Goal: Task Accomplishment & Management: Manage account settings

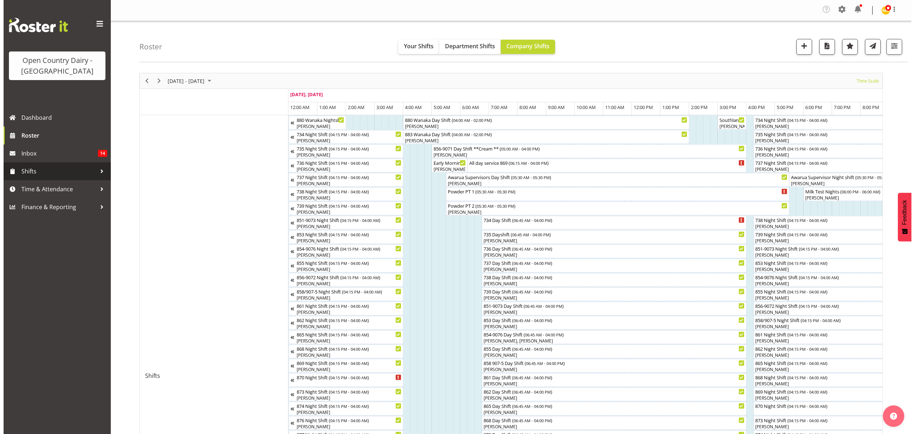
scroll to position [0, 790]
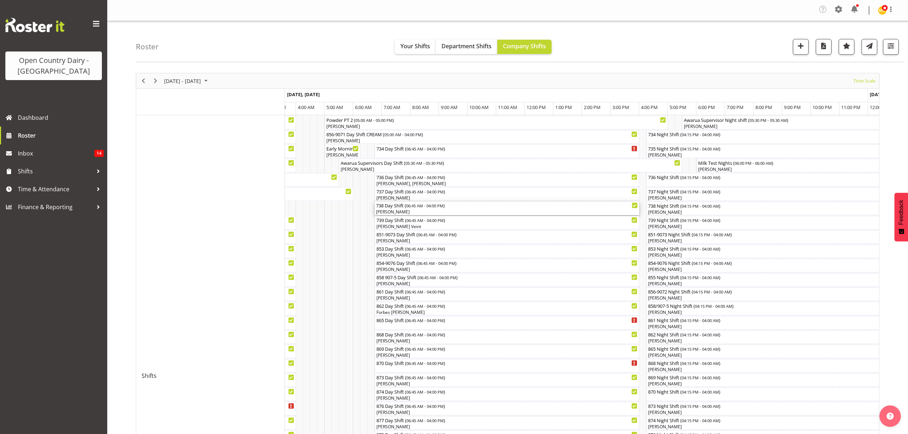
click at [388, 213] on div "[PERSON_NAME]" at bounding box center [507, 212] width 262 height 6
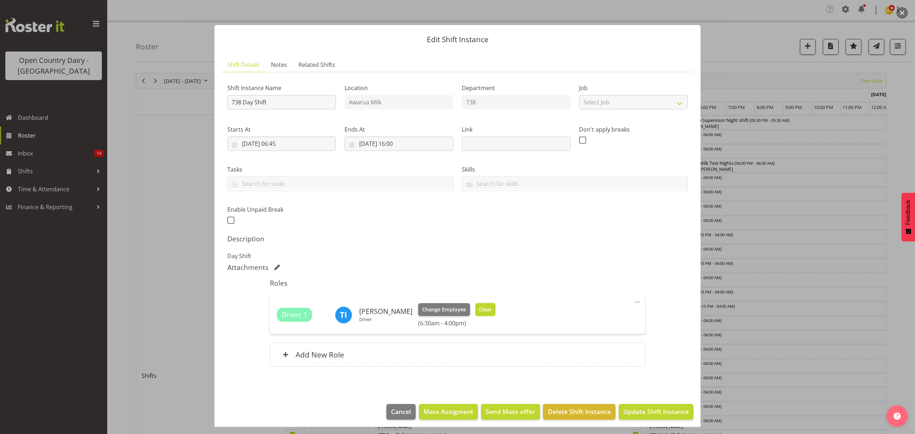
click at [475, 308] on button "Clear" at bounding box center [485, 309] width 20 height 13
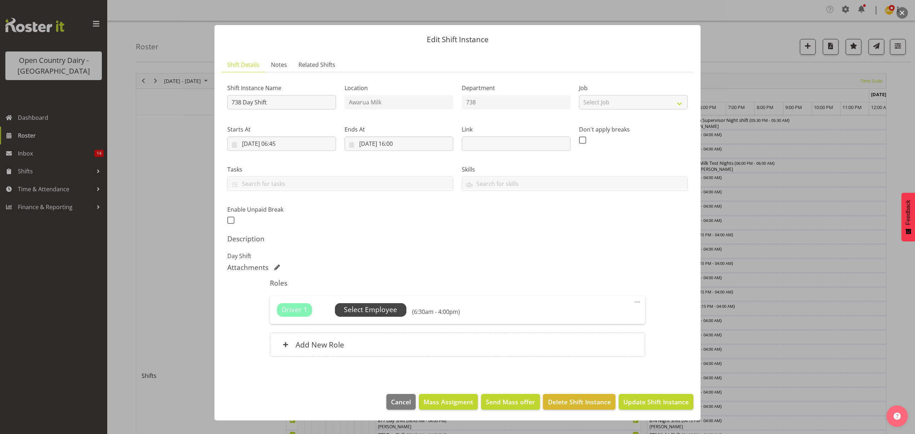
click at [382, 312] on span "Select Employee" at bounding box center [370, 310] width 53 height 10
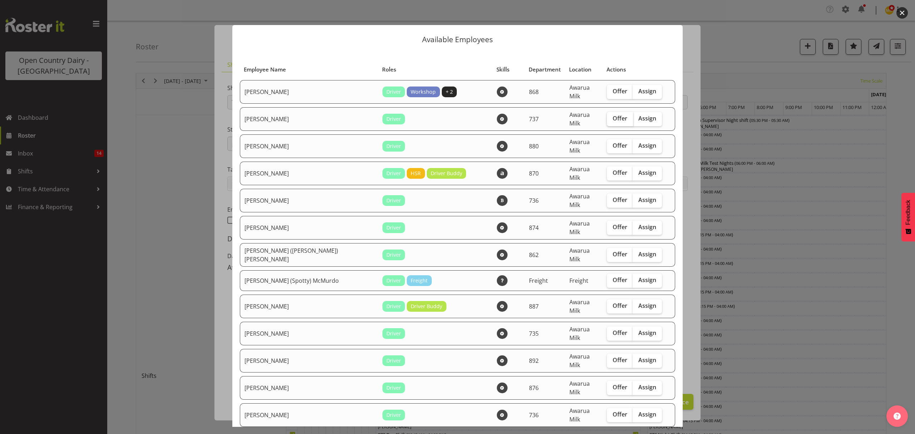
click at [613, 115] on span "Offer" at bounding box center [620, 118] width 15 height 7
click at [607, 116] on input "Offer" at bounding box center [609, 118] width 5 height 5
checkbox input "true"
click at [613, 196] on span "Offer" at bounding box center [620, 199] width 15 height 7
click at [607, 198] on input "Offer" at bounding box center [609, 200] width 5 height 5
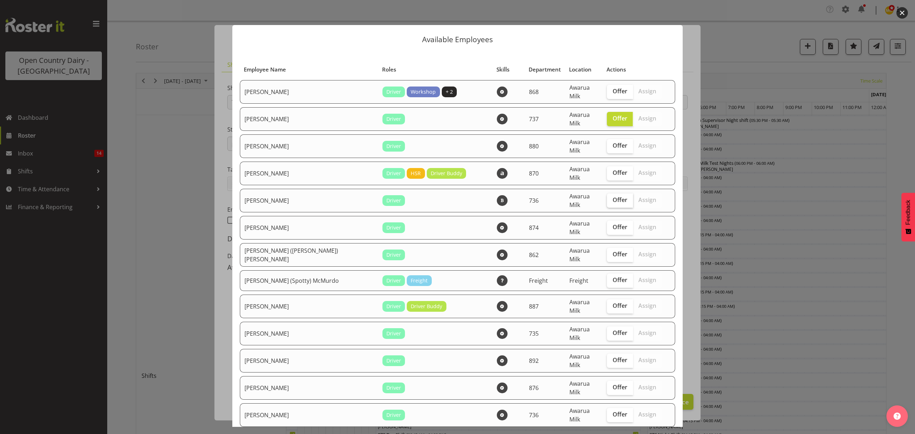
checkbox input "true"
click at [613, 223] on span "Offer" at bounding box center [620, 226] width 15 height 7
click at [607, 225] on input "Offer" at bounding box center [609, 227] width 5 height 5
checkbox input "true"
click at [613, 251] on span "Offer" at bounding box center [620, 254] width 15 height 7
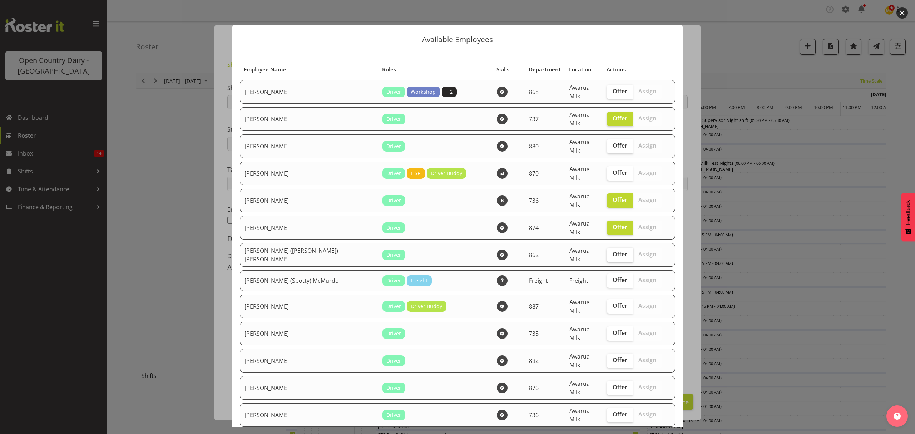
click at [607, 252] on input "Offer" at bounding box center [609, 254] width 5 height 5
checkbox input "true"
click at [613, 329] on span "Offer" at bounding box center [620, 332] width 15 height 7
click at [607, 331] on input "Offer" at bounding box center [609, 333] width 5 height 5
checkbox input "true"
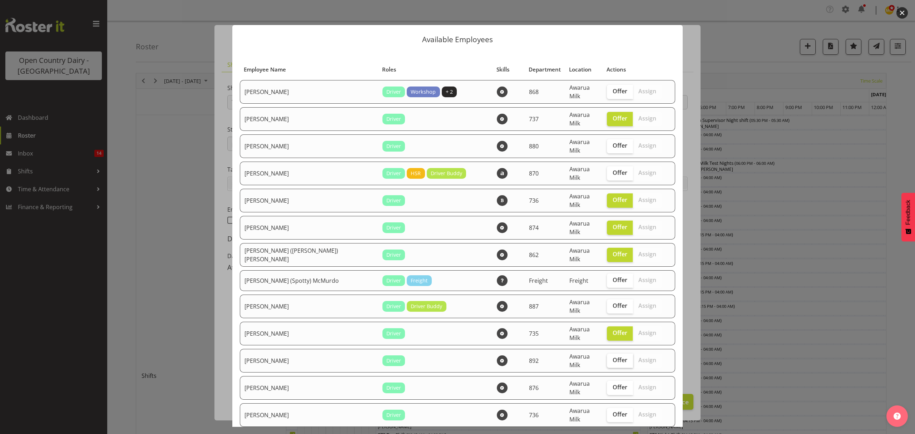
click at [613, 356] on span "Offer" at bounding box center [620, 359] width 15 height 7
click at [607, 358] on input "Offer" at bounding box center [609, 360] width 5 height 5
checkbox input "true"
click at [613, 384] on span "Offer" at bounding box center [620, 387] width 15 height 7
click at [607, 385] on input "Offer" at bounding box center [609, 387] width 5 height 5
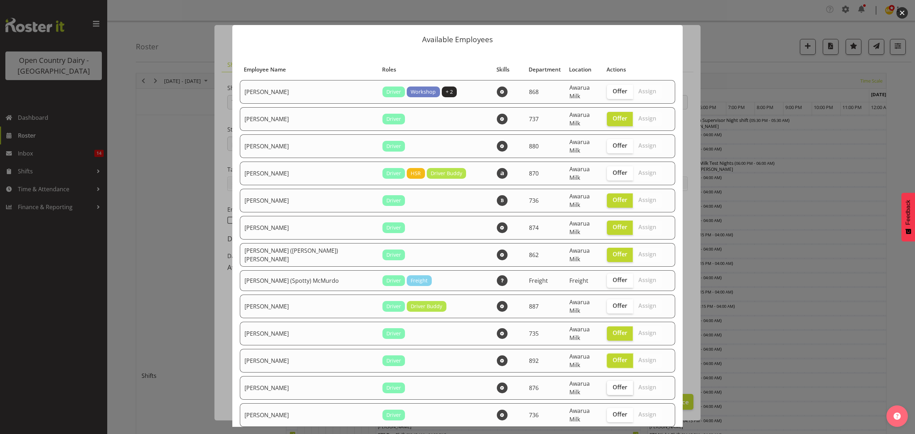
checkbox input "true"
click at [613, 411] on span "Offer" at bounding box center [620, 414] width 15 height 7
click at [607, 412] on input "Offer" at bounding box center [609, 414] width 5 height 5
checkbox input "true"
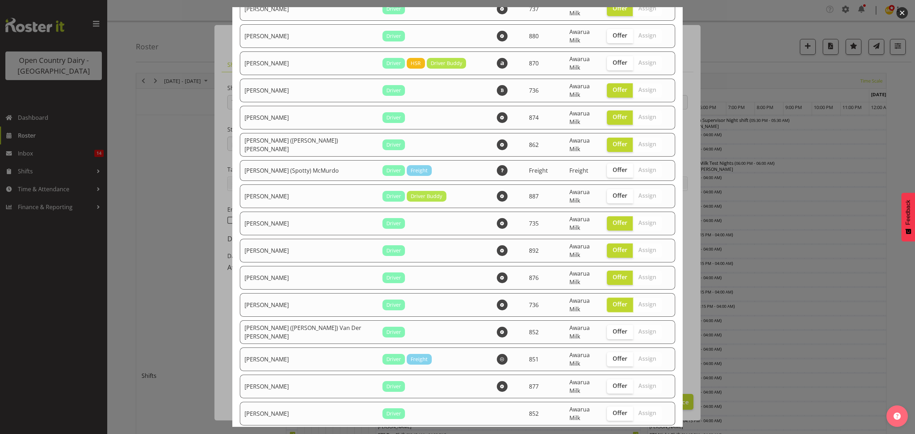
scroll to position [143, 0]
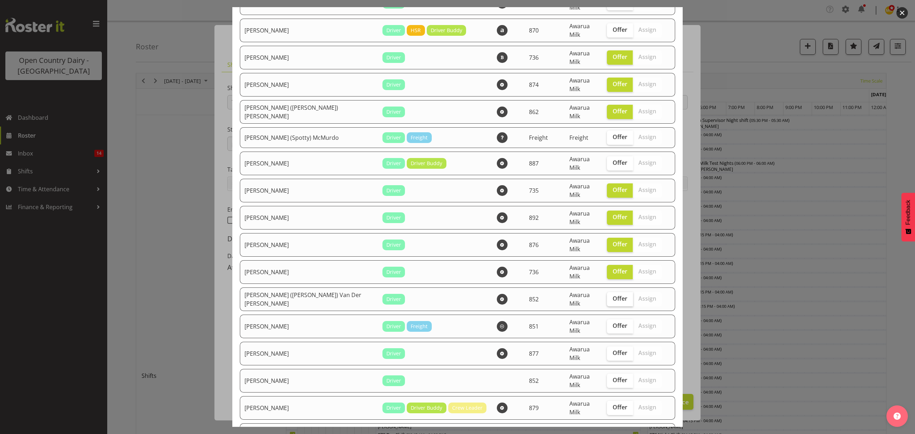
click at [613, 295] on span "Offer" at bounding box center [620, 298] width 15 height 7
click at [607, 296] on input "Offer" at bounding box center [609, 298] width 5 height 5
checkbox input "true"
click at [613, 322] on span "Offer" at bounding box center [620, 325] width 15 height 7
click at [607, 323] on input "Offer" at bounding box center [609, 325] width 5 height 5
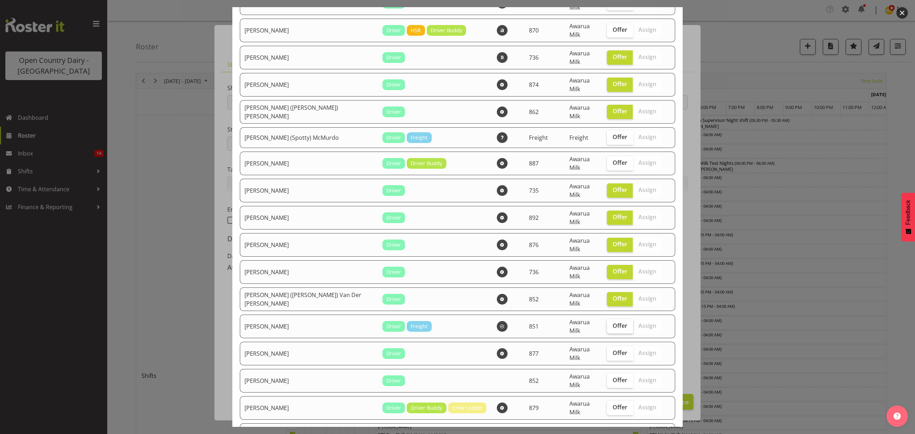
checkbox input "true"
click at [613, 349] on span "Offer" at bounding box center [620, 352] width 15 height 7
click at [607, 351] on input "Offer" at bounding box center [609, 353] width 5 height 5
checkbox input "true"
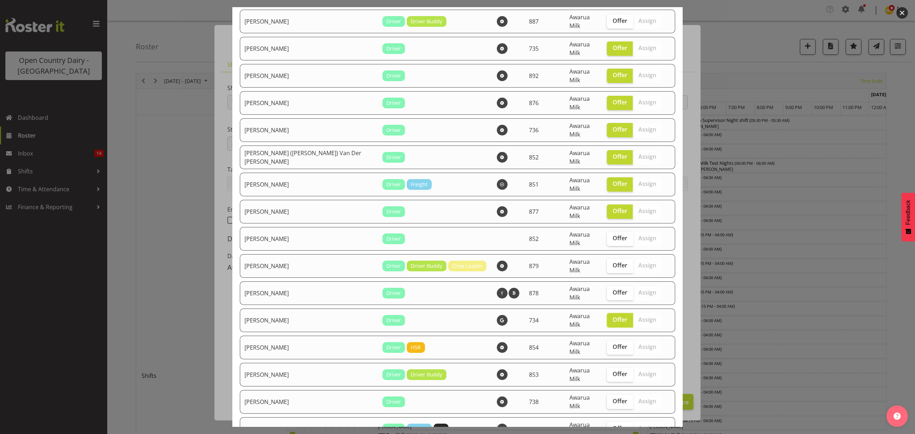
scroll to position [381, 0]
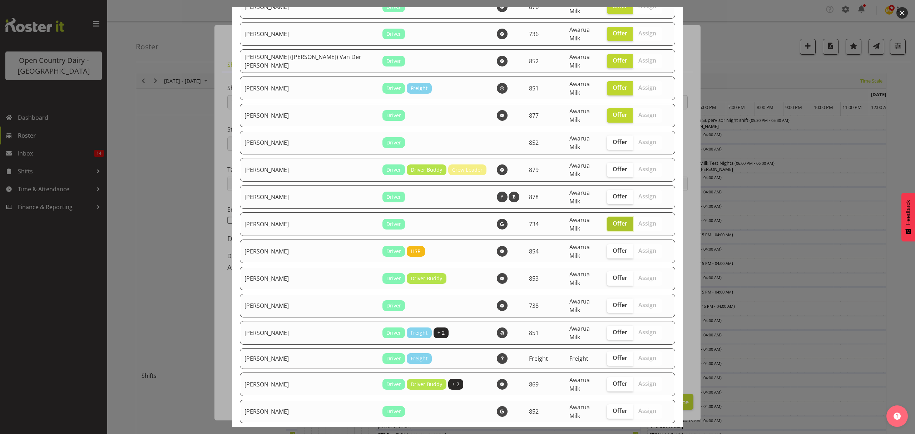
click at [613, 220] on span "Offer" at bounding box center [620, 223] width 15 height 7
click at [607, 221] on input "Offer" at bounding box center [609, 223] width 5 height 5
checkbox input "false"
click at [613, 247] on span "Offer" at bounding box center [620, 250] width 15 height 7
click at [607, 248] on input "Offer" at bounding box center [609, 250] width 5 height 5
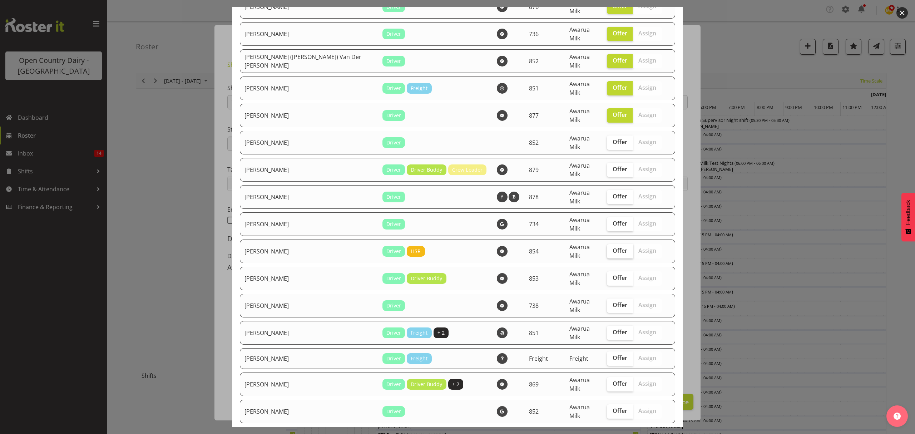
checkbox input "true"
click at [613, 274] on span "Offer" at bounding box center [620, 277] width 15 height 7
click at [607, 276] on input "Offer" at bounding box center [609, 278] width 5 height 5
checkbox input "true"
click at [613, 301] on span "Offer" at bounding box center [620, 304] width 15 height 7
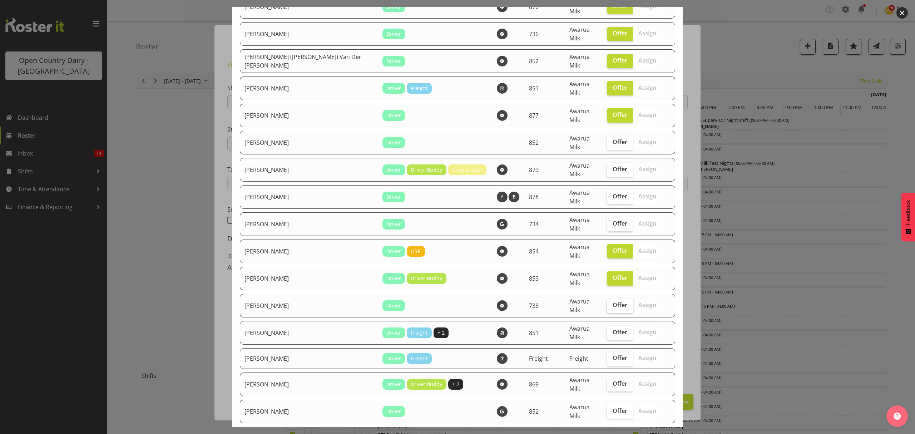
click at [607, 303] on input "Offer" at bounding box center [609, 305] width 5 height 5
checkbox input "true"
click at [613, 328] on span "Offer" at bounding box center [620, 331] width 15 height 7
click at [607, 330] on input "Offer" at bounding box center [609, 332] width 5 height 5
checkbox input "true"
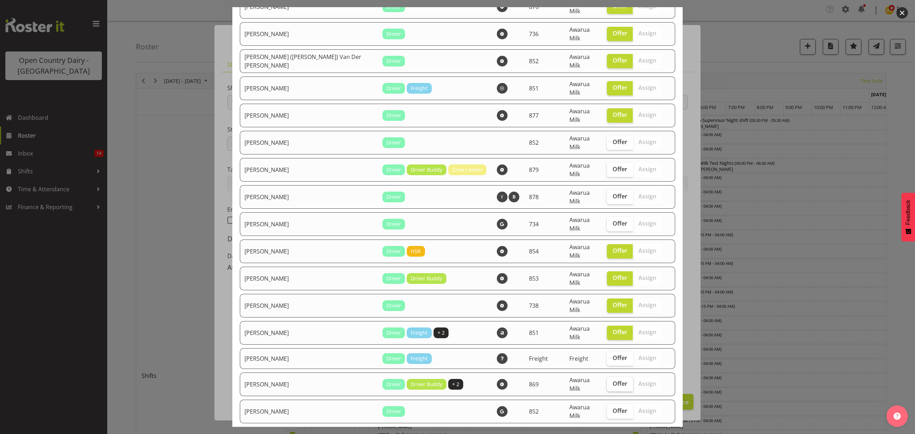
click at [613, 380] on span "Offer" at bounding box center [620, 383] width 15 height 7
click at [607, 381] on input "Offer" at bounding box center [609, 383] width 5 height 5
checkbox input "true"
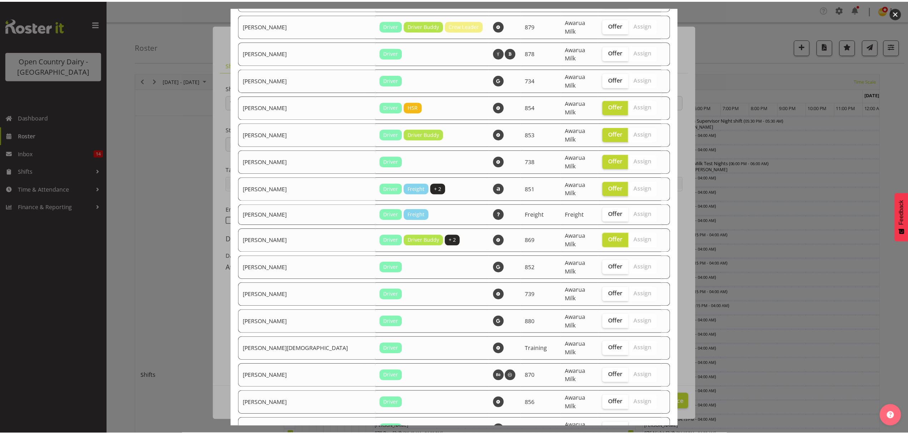
scroll to position [529, 0]
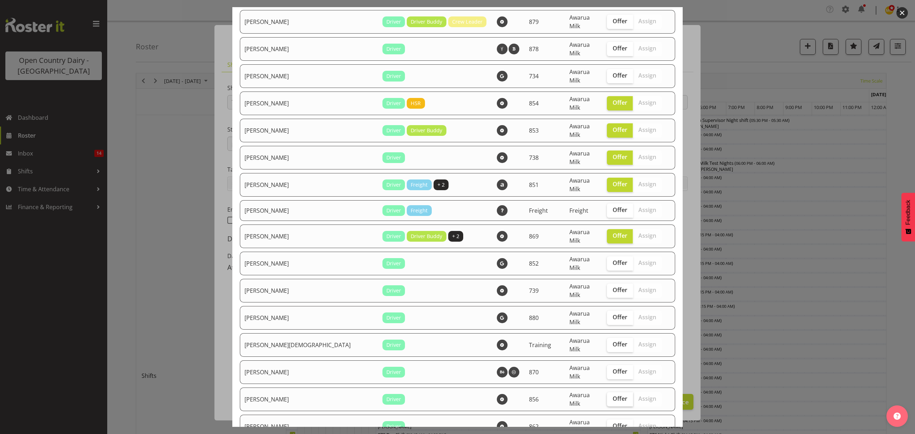
click at [613, 395] on span "Offer" at bounding box center [620, 398] width 15 height 7
click at [607, 396] on input "Offer" at bounding box center [609, 398] width 5 height 5
checkbox input "true"
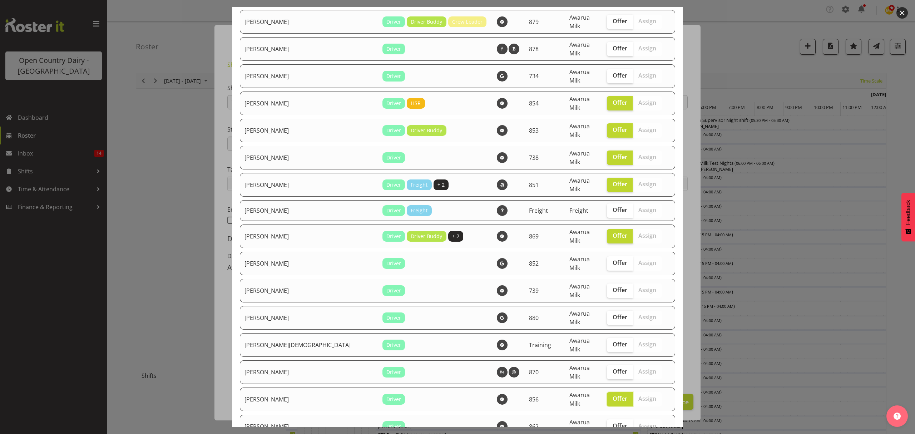
checkbox input "true"
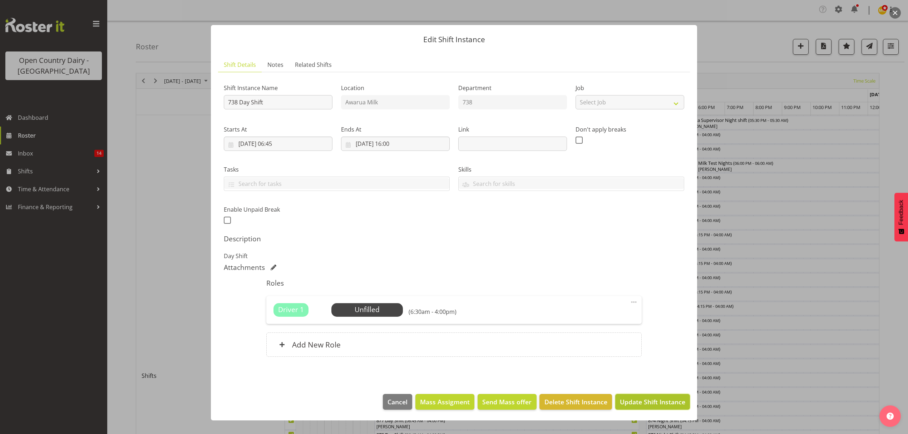
click at [649, 402] on span "Update Shift Instance" at bounding box center [652, 401] width 65 height 9
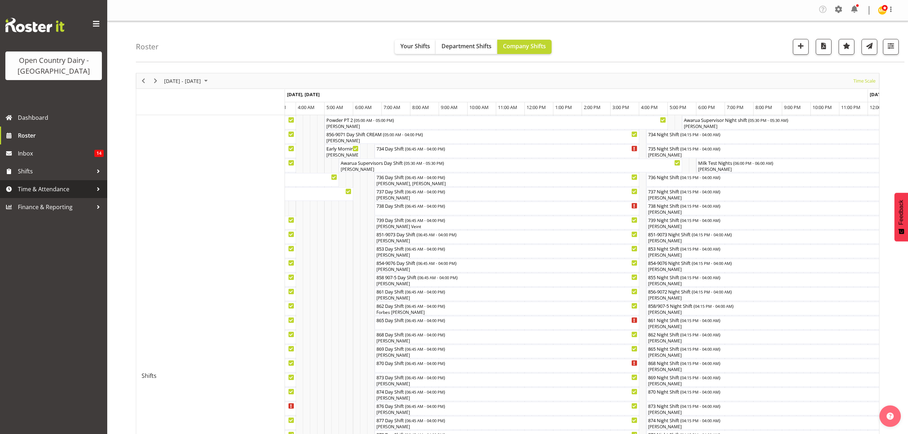
click at [54, 187] on span "Time & Attendance" at bounding box center [55, 189] width 75 height 11
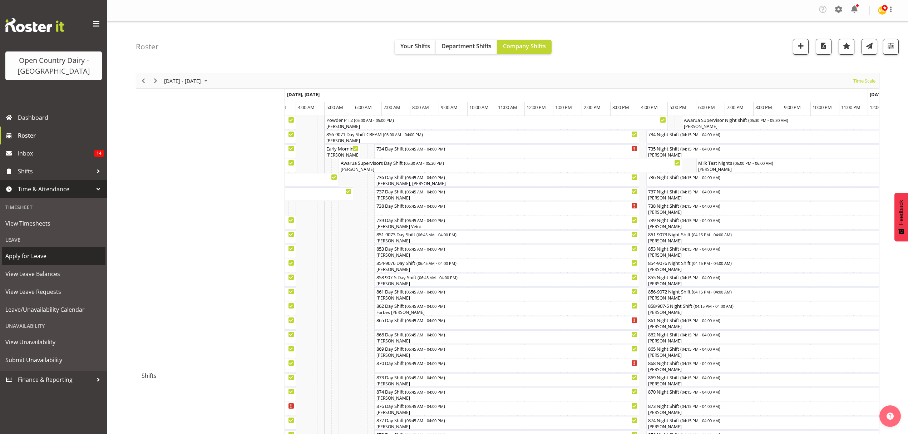
click at [19, 258] on span "Apply for Leave" at bounding box center [53, 256] width 97 height 11
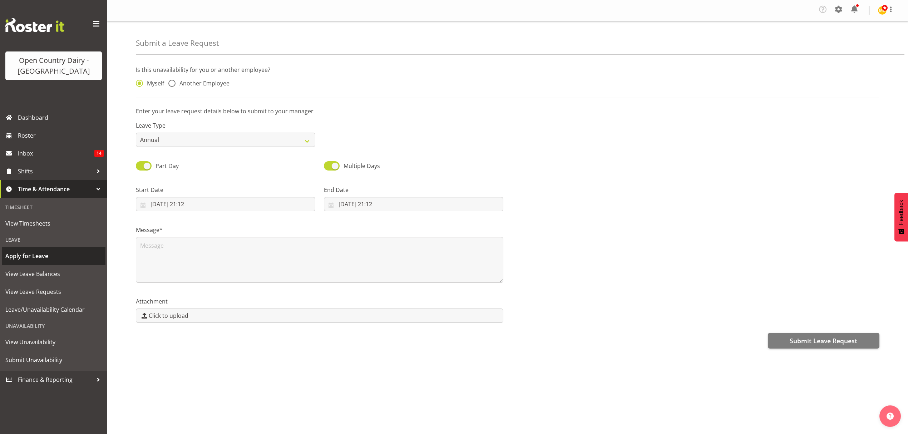
click at [30, 256] on span "Apply for Leave" at bounding box center [53, 256] width 97 height 11
click at [172, 82] on span at bounding box center [171, 83] width 7 height 7
click at [172, 82] on input "Another Employee" at bounding box center [170, 83] width 5 height 5
radio input "true"
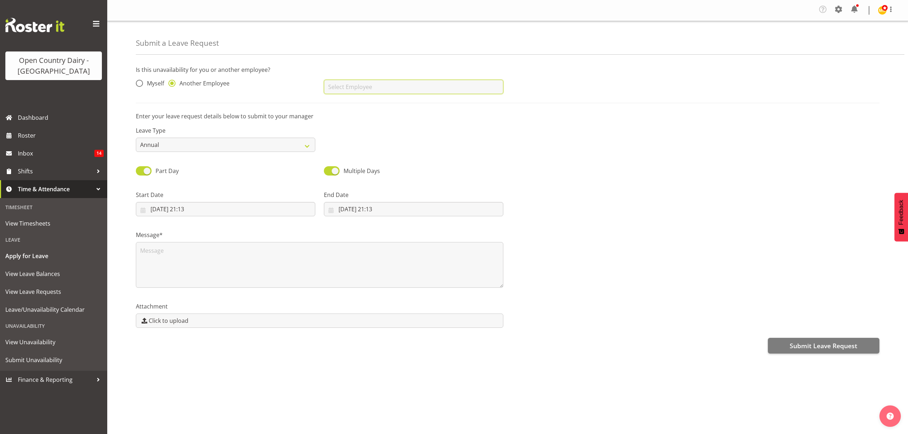
click at [342, 86] on input "text" at bounding box center [413, 87] width 179 height 14
click at [336, 101] on span "[PERSON_NAME]" at bounding box center [352, 105] width 44 height 8
type input "[PERSON_NAME]"
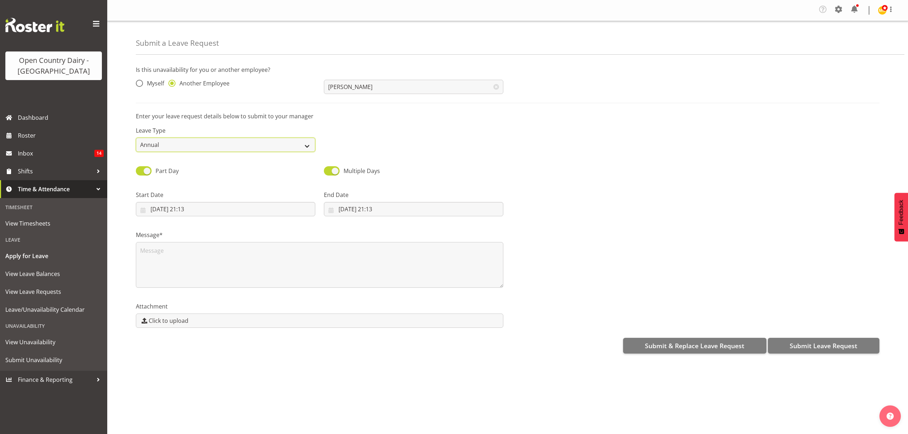
click at [306, 149] on select "Annual Sick Leave Without Pay Bereavement Domestic Violence Parental Jury Servi…" at bounding box center [225, 145] width 179 height 14
select select "Sick"
click at [136, 138] on select "Annual Sick Leave Without Pay Bereavement Domestic Violence Parental Jury Servi…" at bounding box center [225, 145] width 179 height 14
click at [171, 209] on input "08/09/2025, 21:13" at bounding box center [225, 209] width 179 height 14
click at [187, 282] on span "9" at bounding box center [187, 280] width 3 height 7
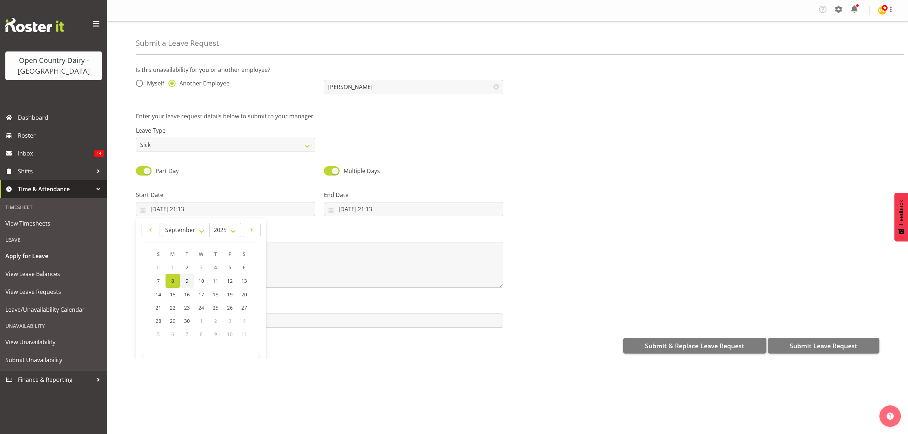
type input "09/09/2025, 21:13"
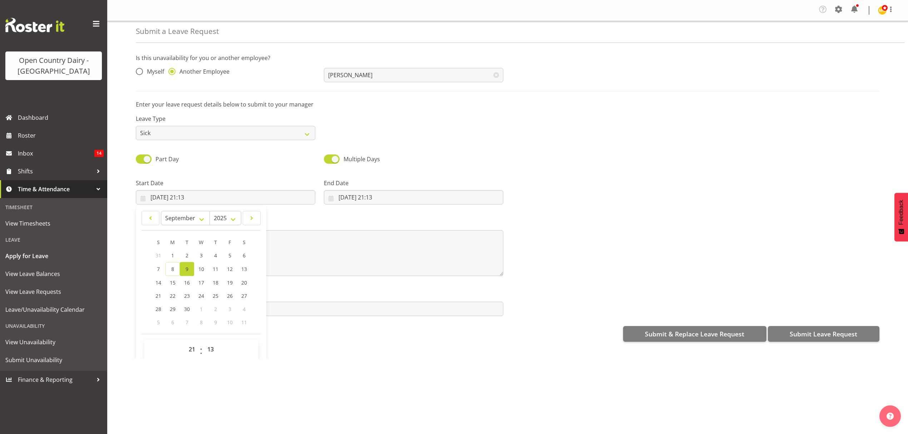
scroll to position [21, 0]
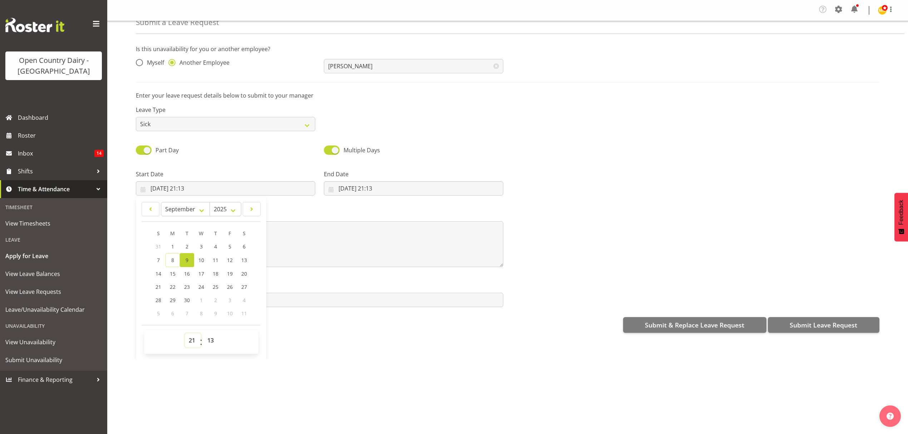
click at [192, 343] on select "00 01 02 03 04 05 06 07 08 09 10 11 12 13 14 15 16 17 18 19 20 21 22 23" at bounding box center [193, 340] width 16 height 14
select select "6"
click at [185, 334] on select "00 01 02 03 04 05 06 07 08 09 10 11 12 13 14 15 16 17 18 19 20 21 22 23" at bounding box center [193, 340] width 16 height 14
type input "09/09/2025, 06:13"
click at [211, 342] on select "00 01 02 03 04 05 06 07 08 09 10 11 12 13 14 15 16 17 18 19 20 21 22 23 24 25 2…" at bounding box center [211, 340] width 16 height 14
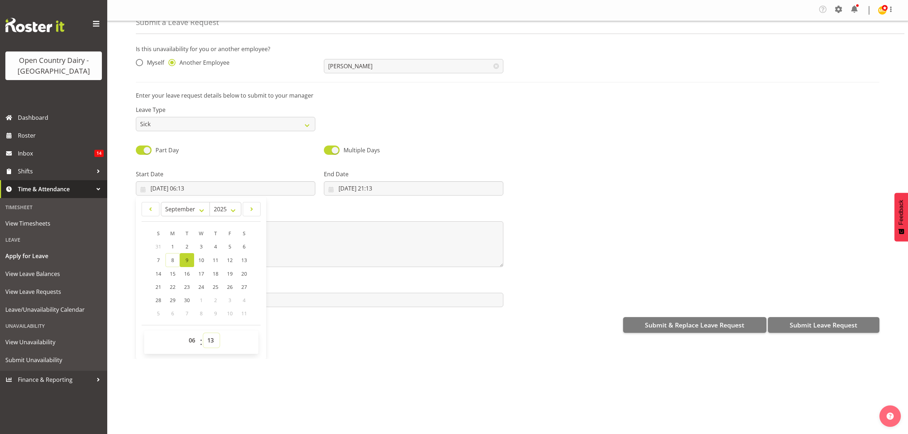
click at [209, 341] on select "00 01 02 03 04 05 06 07 08 09 10 11 12 13 14 15 16 17 18 19 20 21 22 23 24 25 2…" at bounding box center [211, 340] width 16 height 14
select select "30"
click at [203, 334] on select "00 01 02 03 04 05 06 07 08 09 10 11 12 13 14 15 16 17 18 19 20 21 22 23 24 25 2…" at bounding box center [211, 340] width 16 height 14
type input "09/09/2025, 06:30"
click at [367, 185] on input "08/09/2025, 21:13" at bounding box center [413, 188] width 179 height 14
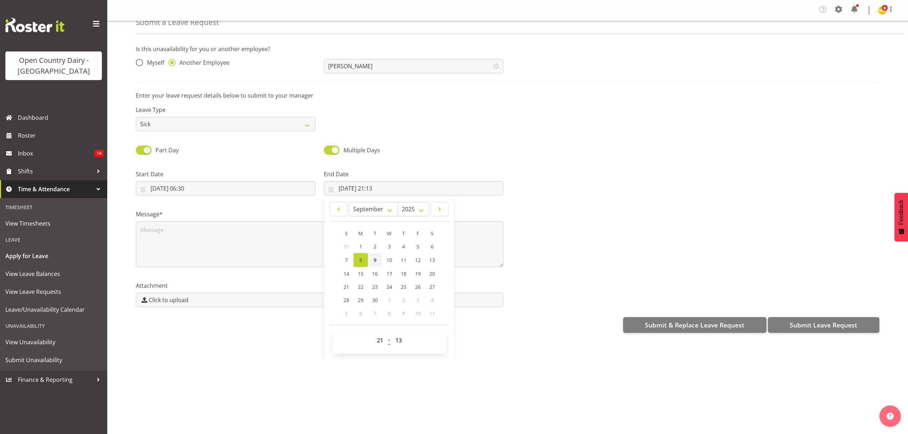
click at [374, 259] on span "9" at bounding box center [375, 260] width 3 height 7
type input "09/09/2025, 21:13"
click at [377, 342] on select "00 01 02 03 04 05 06 07 08 09 10 11 12 13 14 15 16 17 18 19 20 21 22 23" at bounding box center [381, 340] width 16 height 14
select select "16"
click at [373, 334] on select "00 01 02 03 04 05 06 07 08 09 10 11 12 13 14 15 16 17 18 19 20 21 22 23" at bounding box center [381, 340] width 16 height 14
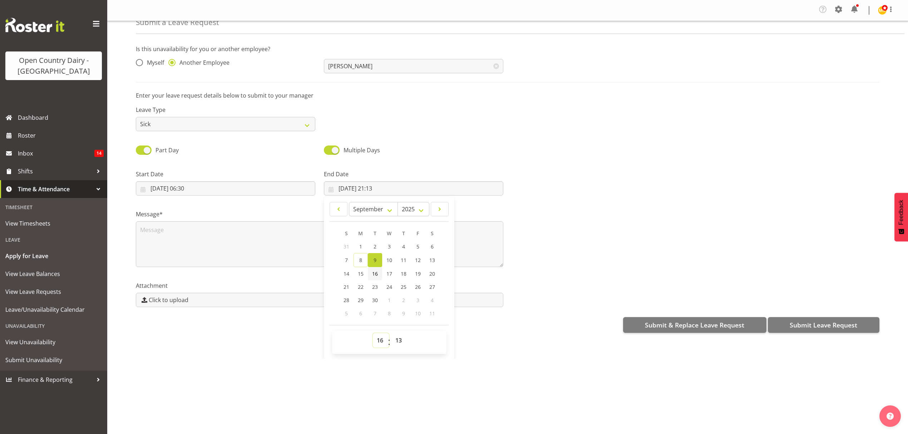
type input "09/09/2025, 16:13"
click at [395, 343] on select "00 01 02 03 04 05 06 07 08 09 10 11 12 13 14 15 16 17 18 19 20 21 22 23 24 25 2…" at bounding box center [399, 340] width 16 height 14
select select "15"
click at [391, 334] on select "00 01 02 03 04 05 06 07 08 09 10 11 12 13 14 15 16 17 18 19 20 21 22 23 24 25 2…" at bounding box center [399, 340] width 16 height 14
type input "09/09/2025, 16:15"
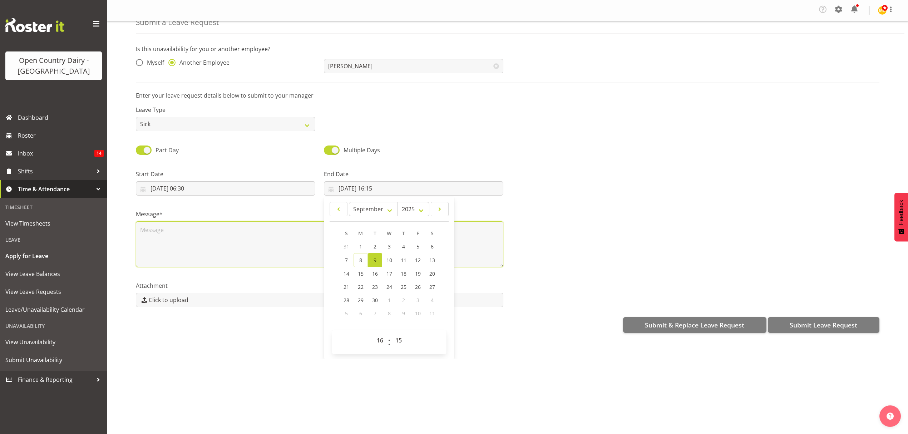
click at [152, 230] on textarea at bounding box center [319, 244] width 367 height 46
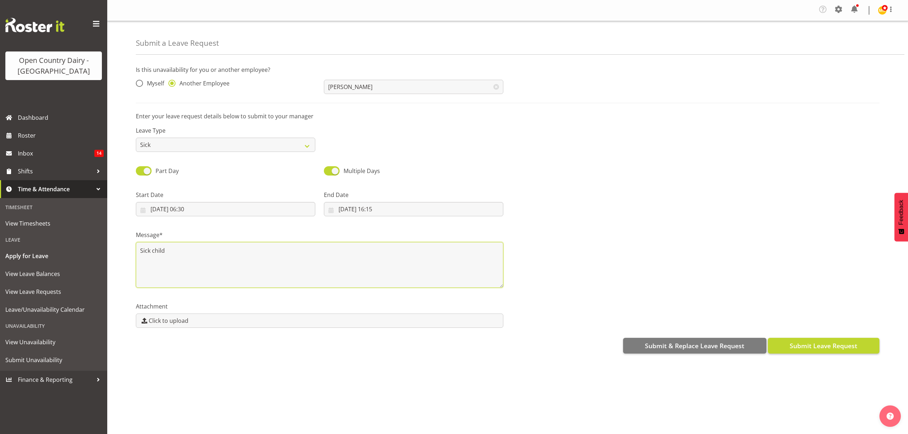
type textarea "Sick child"
click at [815, 347] on span "Submit Leave Request" at bounding box center [824, 345] width 68 height 9
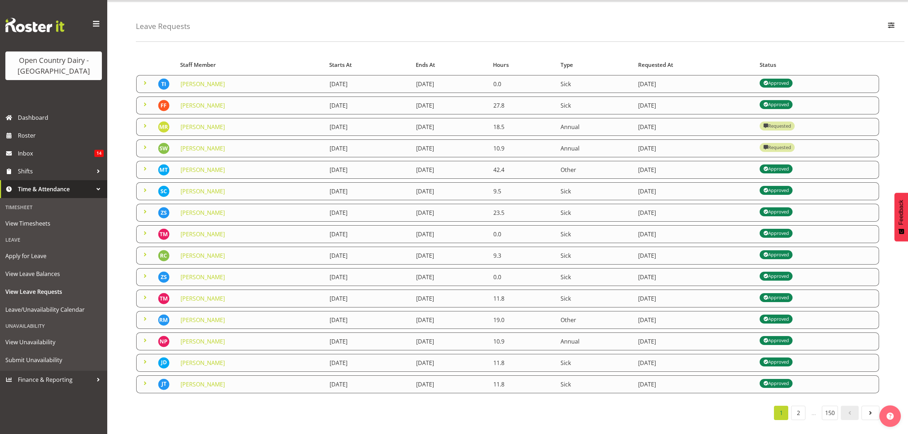
scroll to position [28, 0]
click at [25, 132] on span "Roster" at bounding box center [61, 135] width 86 height 11
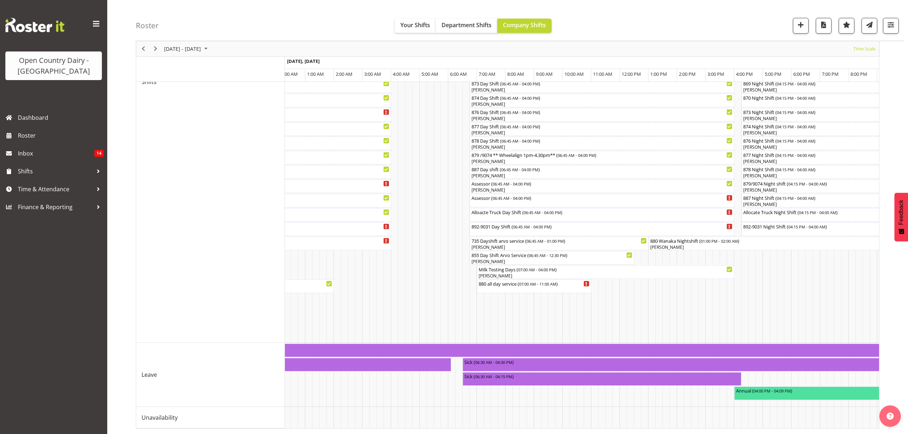
scroll to position [206, 0]
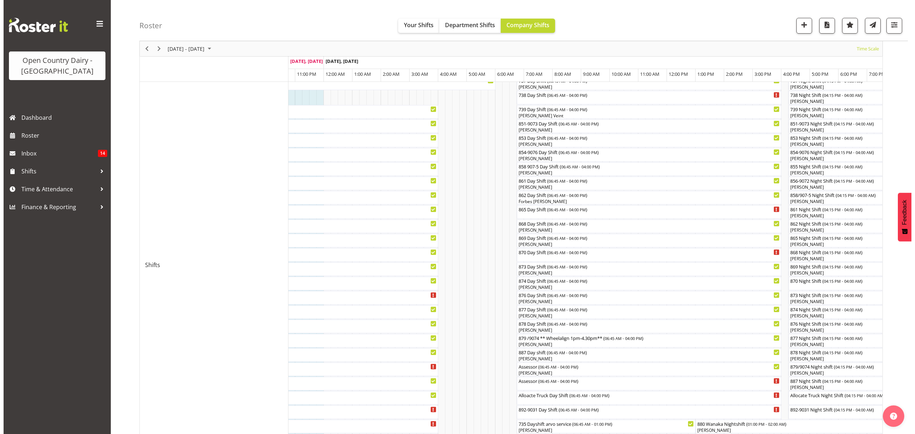
scroll to position [63, 0]
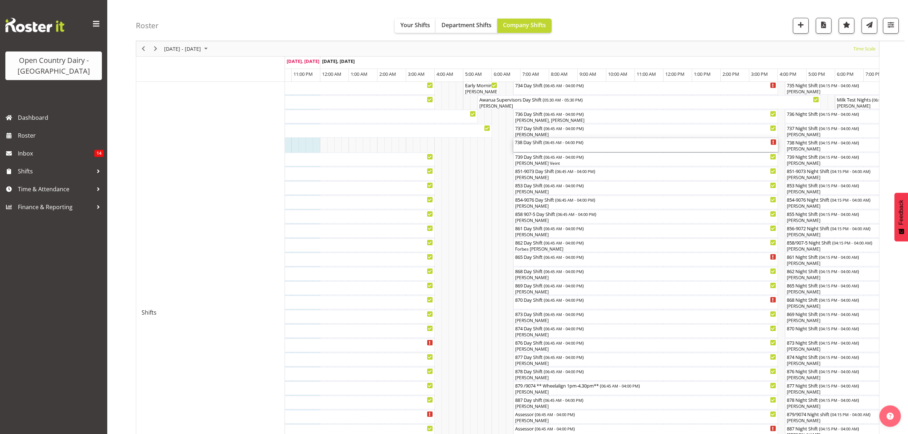
click at [543, 149] on div "738 Day Shift ( 06:45 AM - 04:00 PM )" at bounding box center [646, 145] width 262 height 14
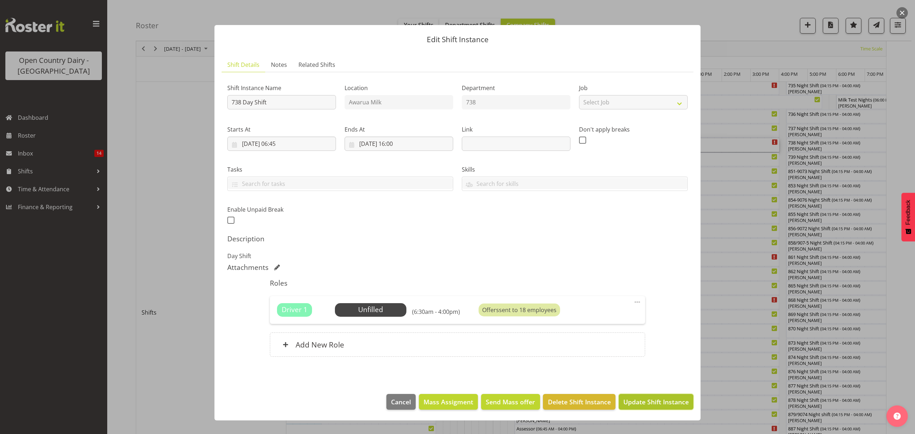
click at [645, 404] on span "Update Shift Instance" at bounding box center [655, 401] width 65 height 9
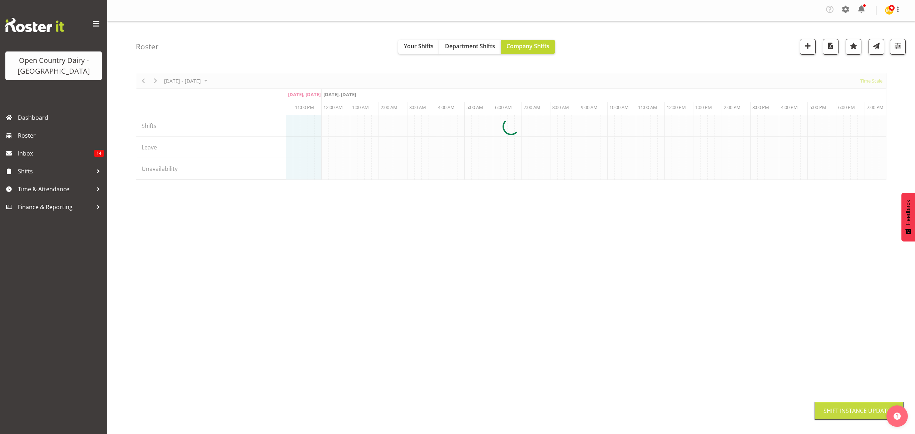
scroll to position [0, 0]
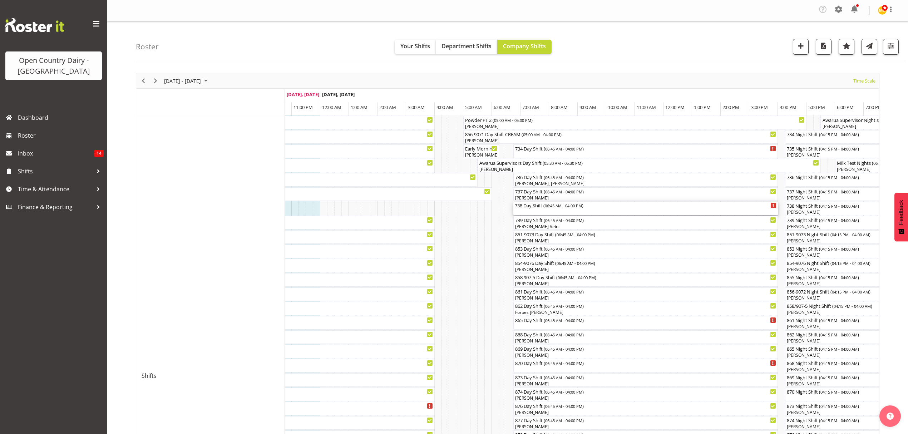
click at [532, 207] on div "738 Day Shift ( 06:45 AM - 04:00 PM )" at bounding box center [646, 205] width 262 height 7
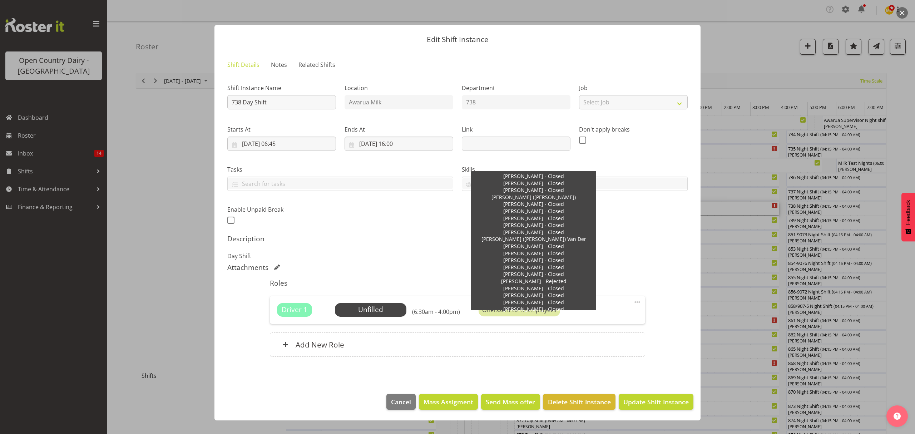
click at [508, 311] on div "Offers sent to 18 employees" at bounding box center [519, 309] width 81 height 13
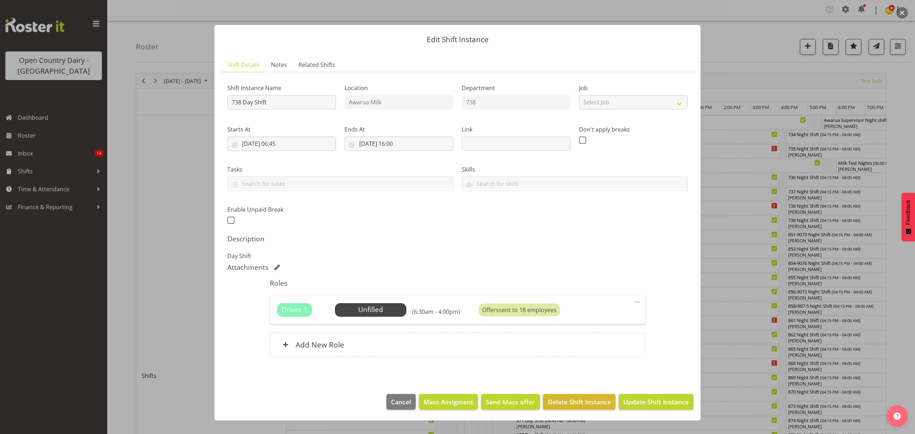
click at [508, 311] on div "Offers sent to 18 employees" at bounding box center [519, 309] width 81 height 13
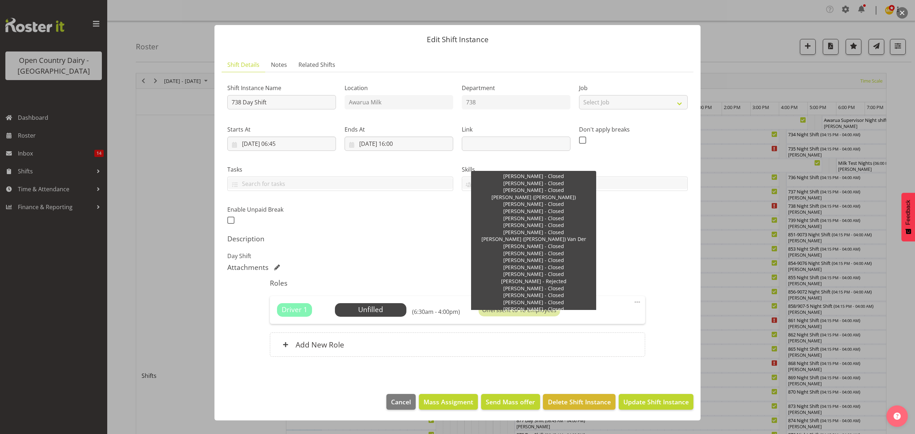
click at [480, 307] on div "Offers sent to 18 employees" at bounding box center [519, 309] width 81 height 13
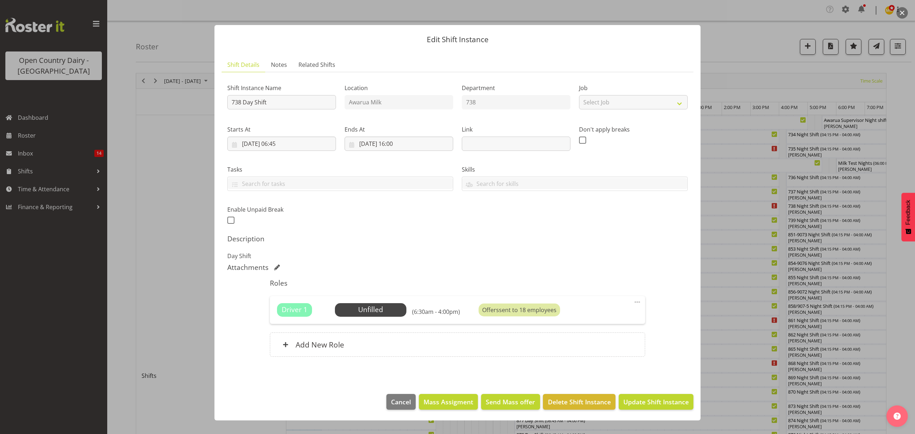
click at [528, 312] on div "Offers sent to 18 employees" at bounding box center [519, 309] width 81 height 13
click at [526, 311] on div "Offers sent to 18 employees" at bounding box center [519, 309] width 81 height 13
click at [384, 313] on span "Select Employee" at bounding box center [370, 310] width 53 height 10
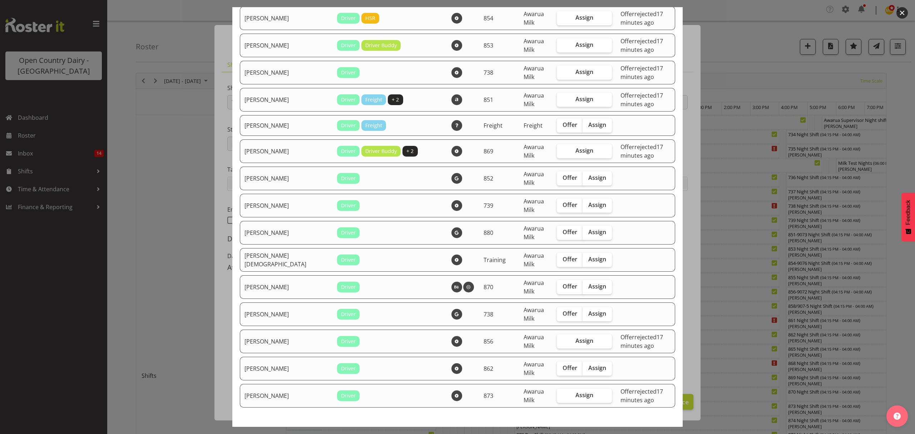
scroll to position [651, 0]
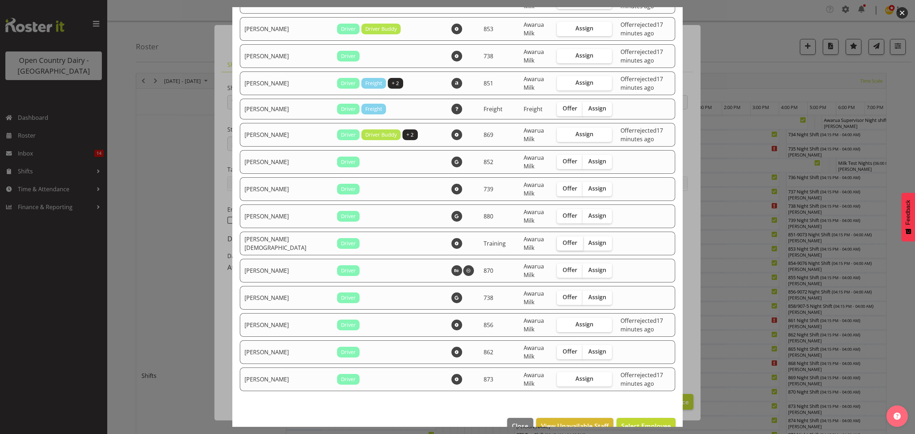
click at [563, 239] on span "Offer" at bounding box center [570, 242] width 15 height 7
click at [557, 241] on input "Offer" at bounding box center [559, 243] width 5 height 5
checkbox input "true"
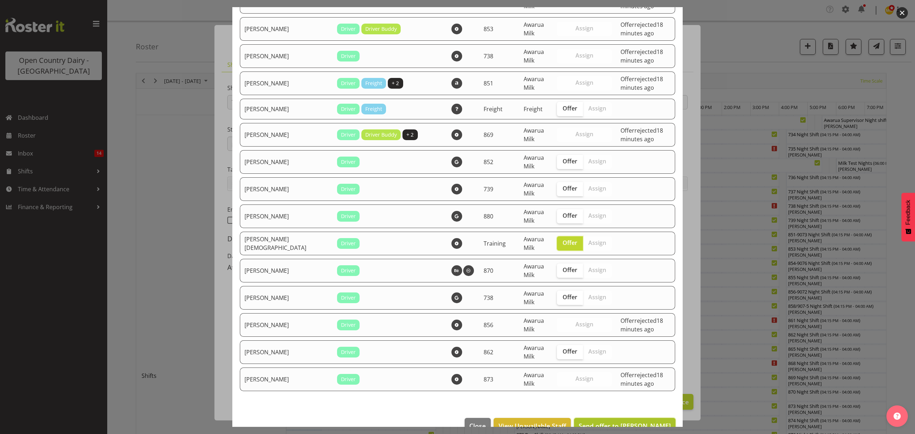
click at [616, 421] on span "Send offer to Shiva Kumaran" at bounding box center [625, 425] width 92 height 9
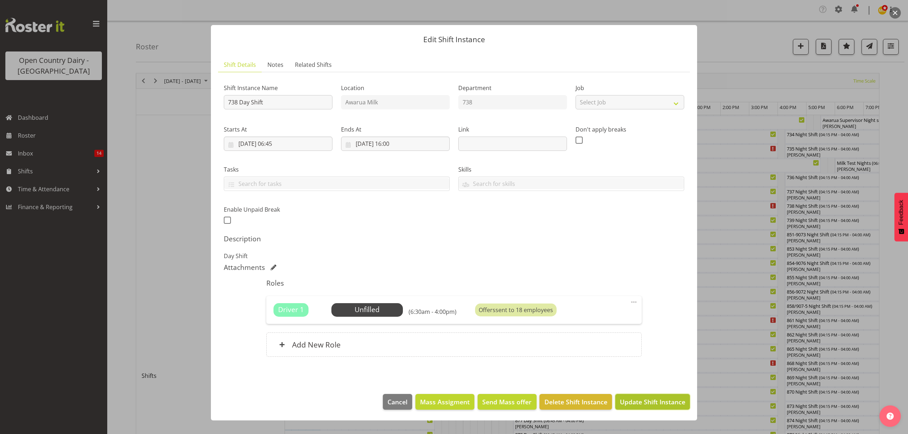
click at [633, 397] on button "Update Shift Instance" at bounding box center [652, 402] width 75 height 16
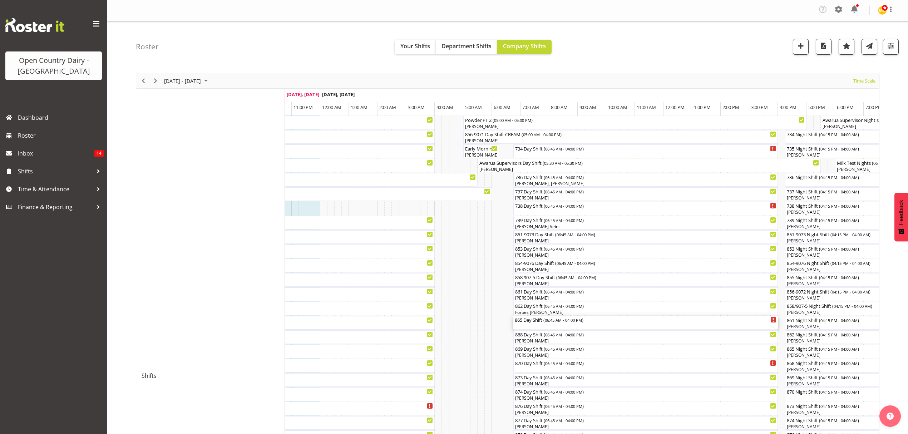
click at [528, 323] on div "865 Day Shift ( 06:45 AM - 04:00 PM )" at bounding box center [646, 323] width 262 height 14
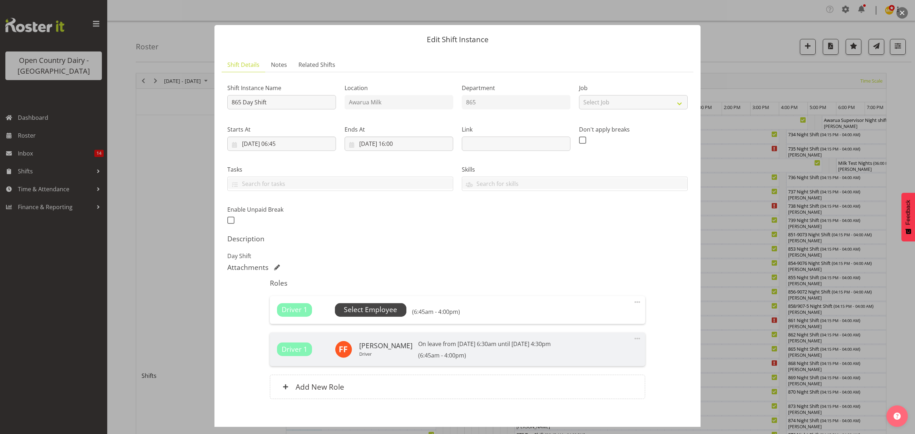
click at [344, 310] on span "Select Employee" at bounding box center [370, 310] width 53 height 10
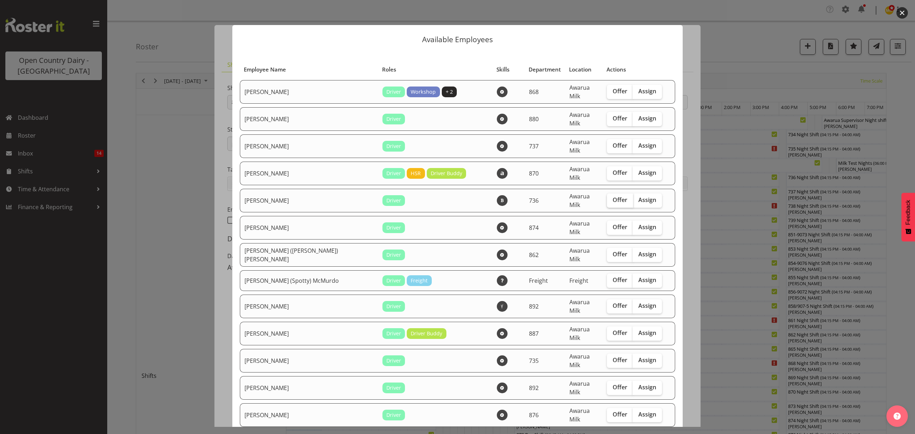
click at [613, 196] on span "Offer" at bounding box center [620, 199] width 15 height 7
click at [607, 198] on input "Offer" at bounding box center [609, 200] width 5 height 5
checkbox input "true"
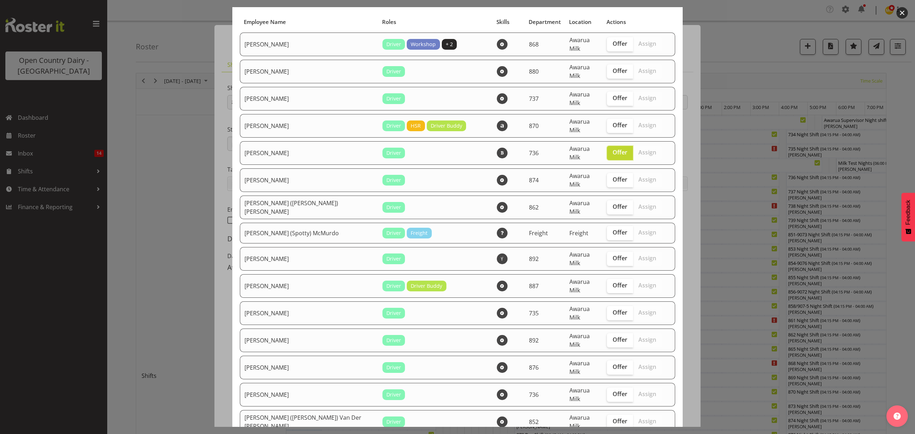
scroll to position [143, 0]
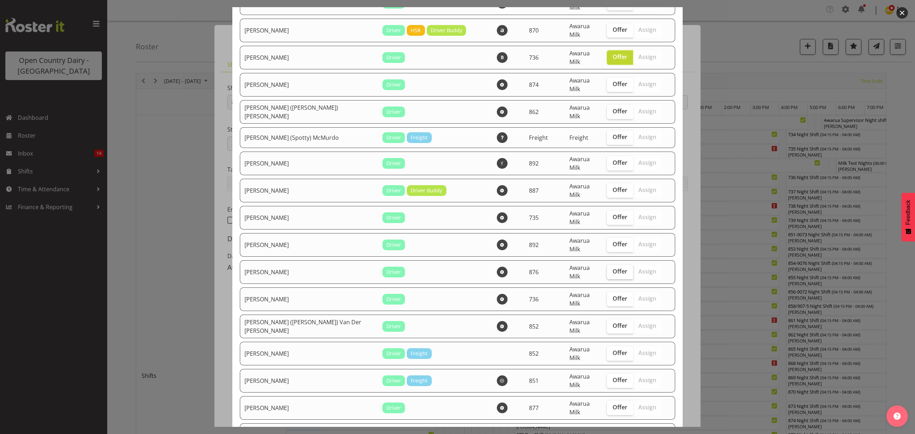
click at [613, 268] on span "Offer" at bounding box center [620, 271] width 15 height 7
click at [607, 269] on input "Offer" at bounding box center [609, 271] width 5 height 5
checkbox input "true"
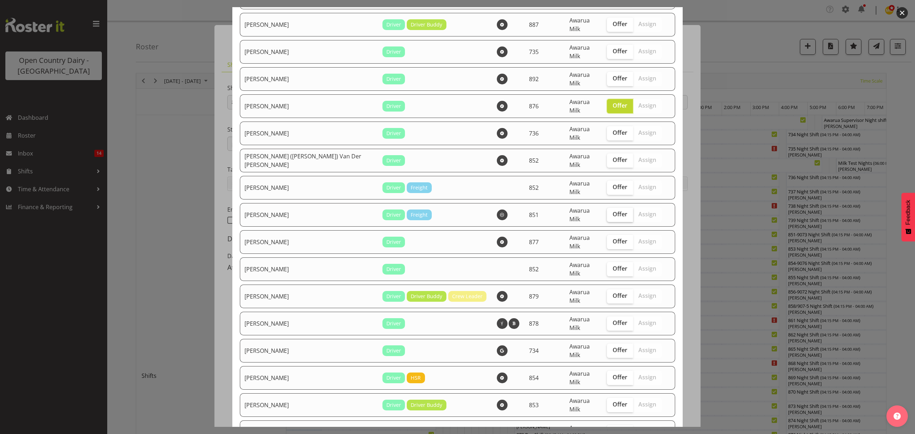
scroll to position [333, 0]
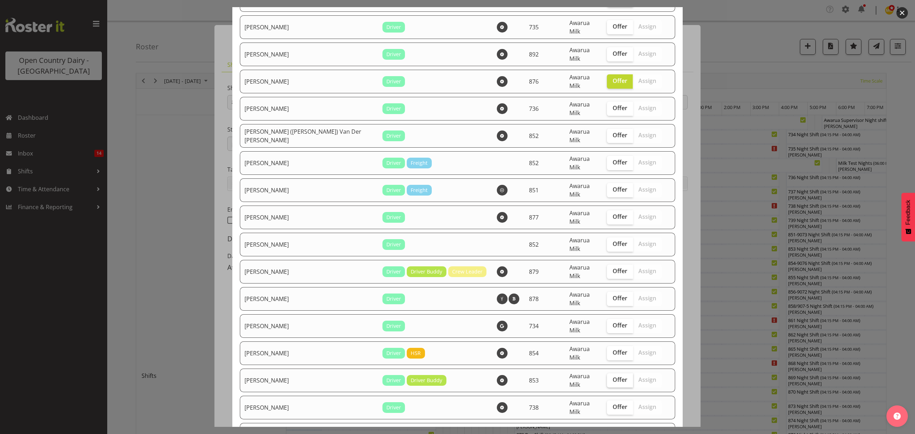
click at [613, 376] on span "Offer" at bounding box center [620, 379] width 15 height 7
click at [607, 377] on input "Offer" at bounding box center [609, 379] width 5 height 5
checkbox input "true"
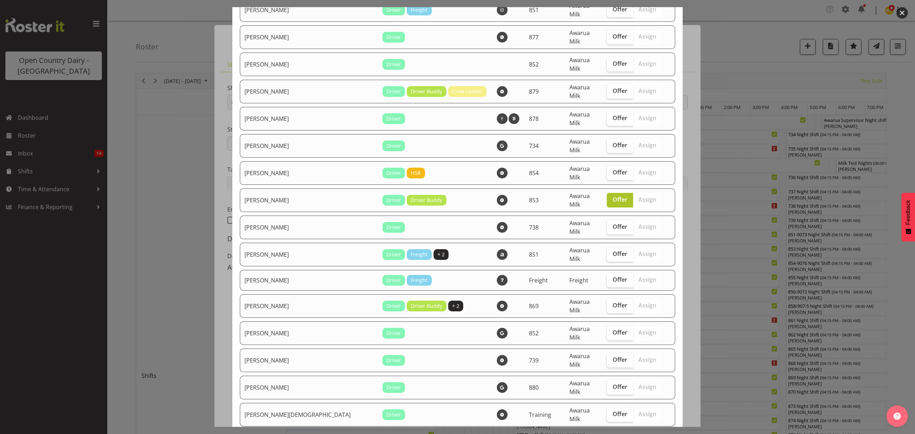
scroll to position [524, 0]
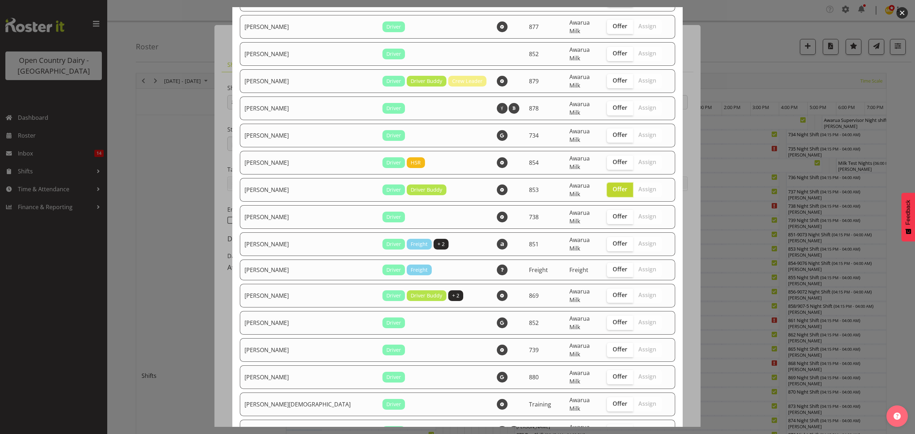
checkbox input "true"
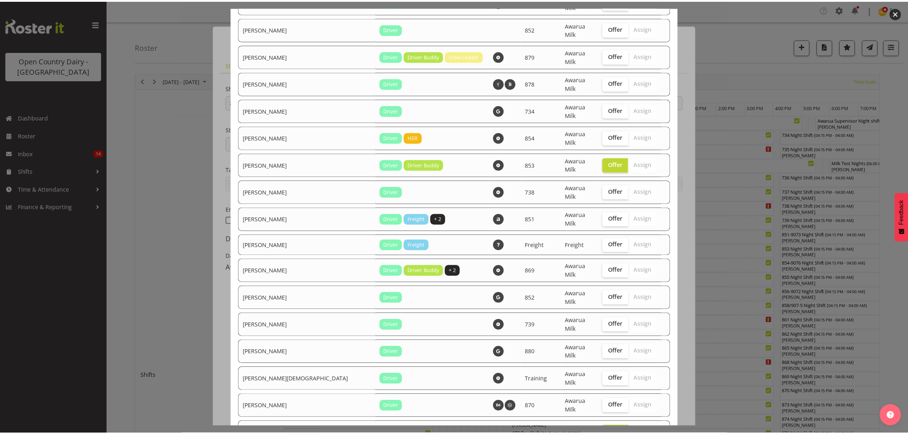
scroll to position [578, 0]
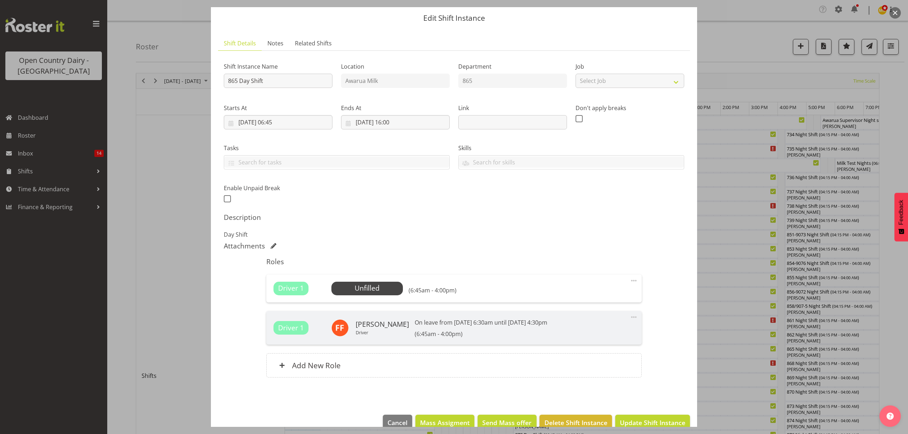
scroll to position [36, 0]
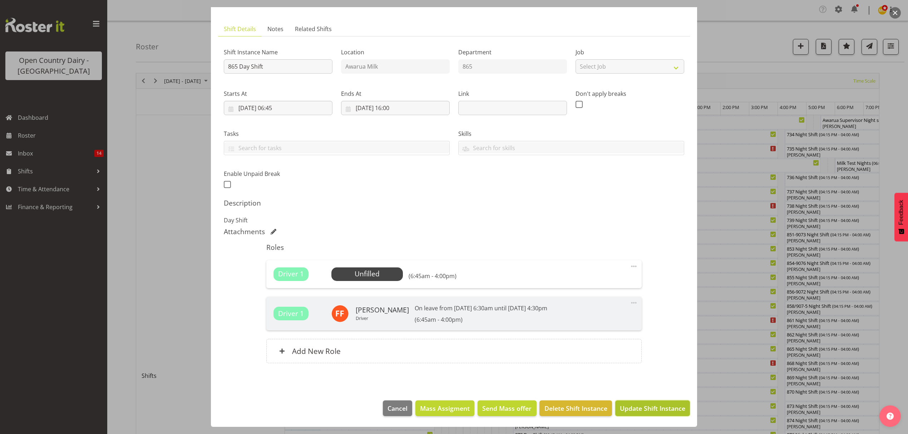
click at [638, 412] on span "Update Shift Instance" at bounding box center [652, 408] width 65 height 9
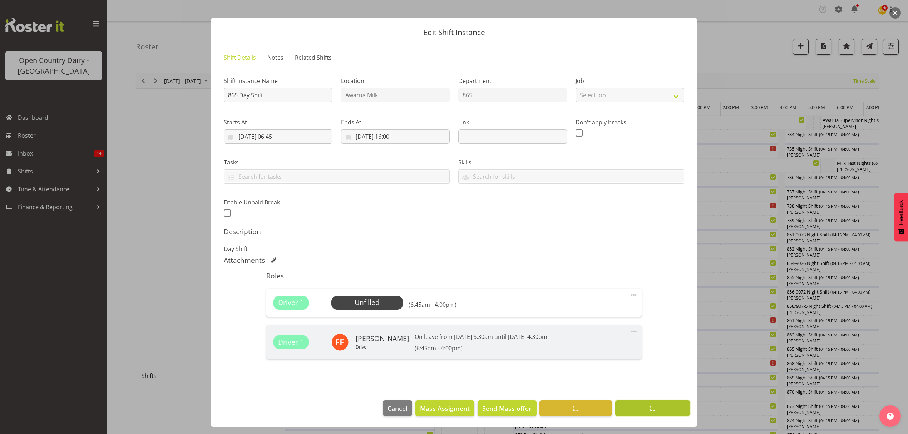
scroll to position [8, 0]
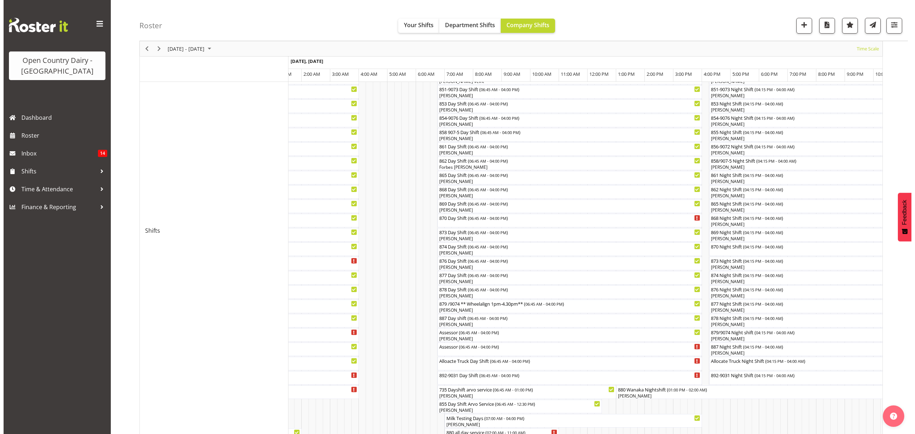
scroll to position [111, 0]
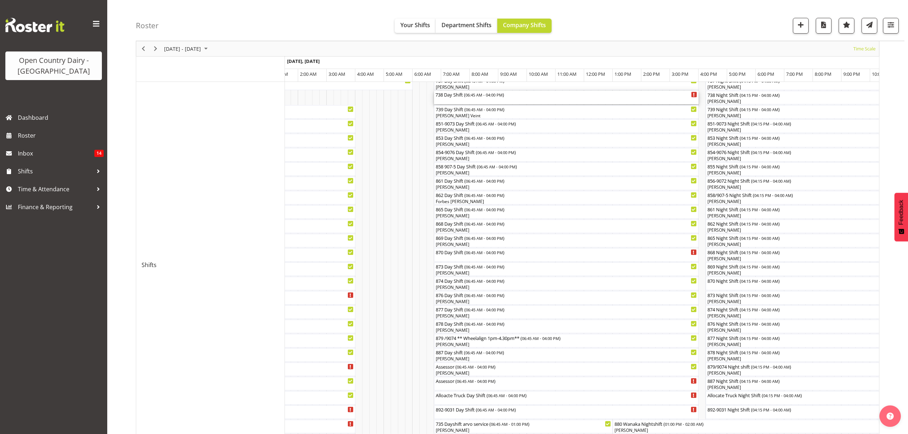
click at [464, 99] on div "738 Day Shift ( 06:45 AM - 04:00 PM )" at bounding box center [566, 98] width 262 height 14
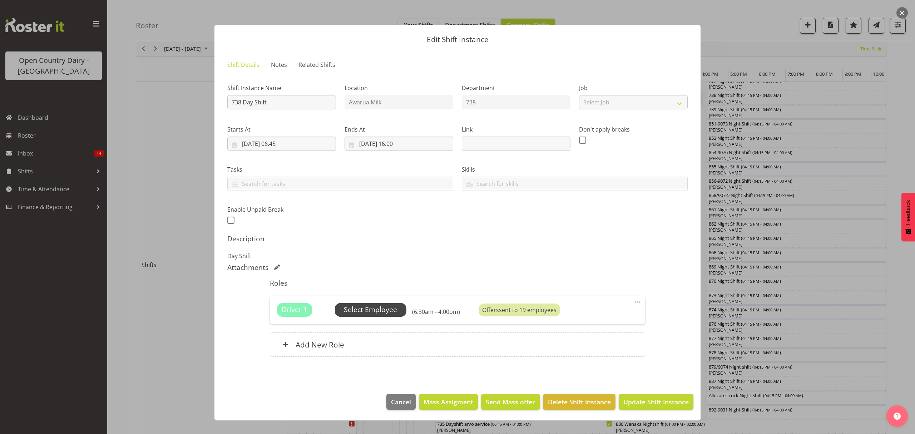
click at [388, 307] on span "Select Employee" at bounding box center [370, 310] width 53 height 10
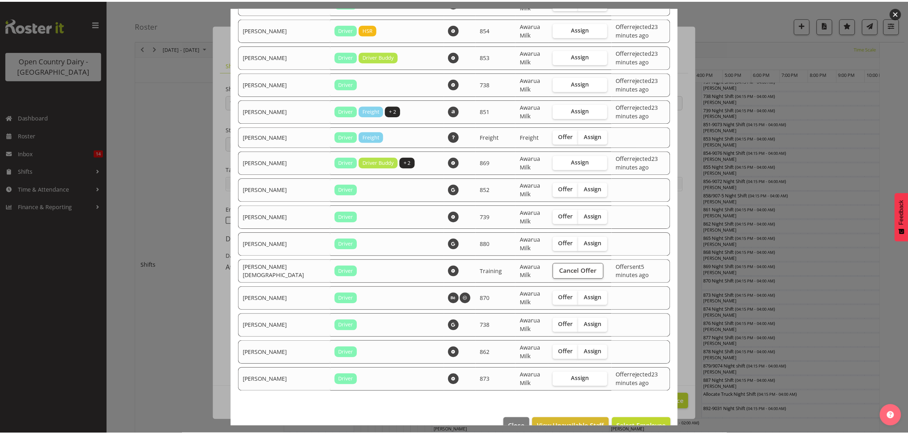
scroll to position [623, 0]
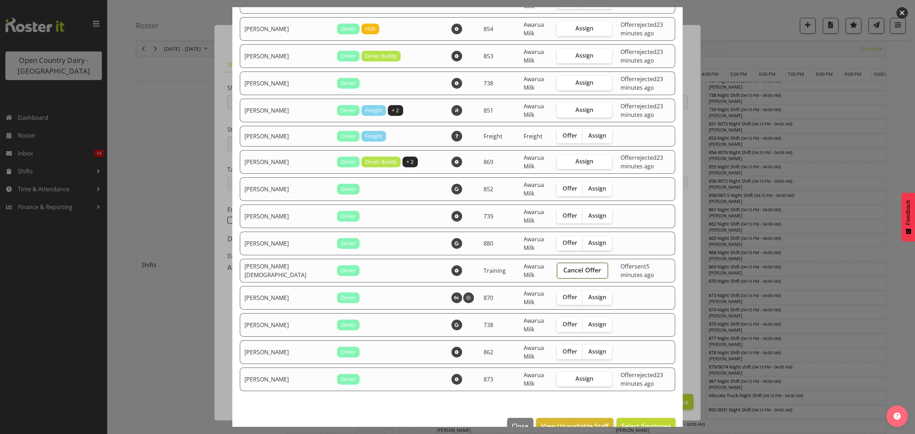
click at [563, 265] on span "Cancel Offer" at bounding box center [582, 269] width 38 height 9
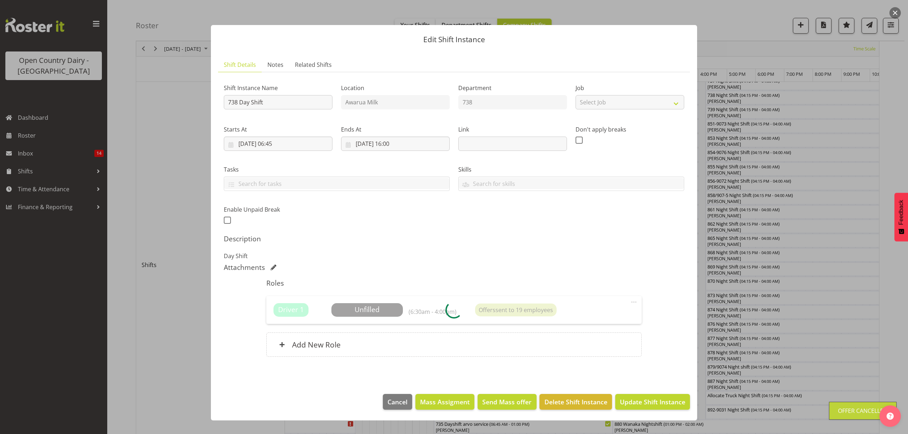
scroll to position [0, 0]
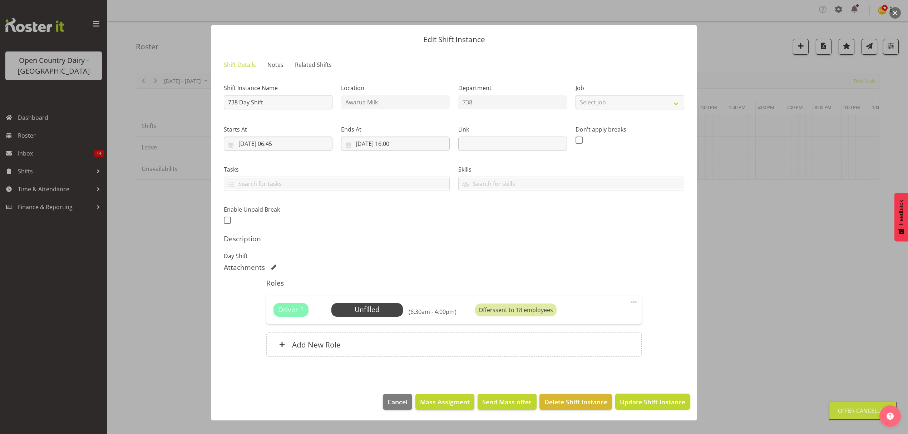
click at [644, 401] on span "Update Shift Instance" at bounding box center [652, 401] width 65 height 9
click at [645, 401] on div "Edit Shift Instance Shift Details Notes Related Shifts Shift Instance Name 738 …" at bounding box center [454, 217] width 500 height 420
click at [649, 402] on div "Edit Shift Instance Shift Details Notes Related Shifts Shift Instance Name 738 …" at bounding box center [454, 217] width 500 height 420
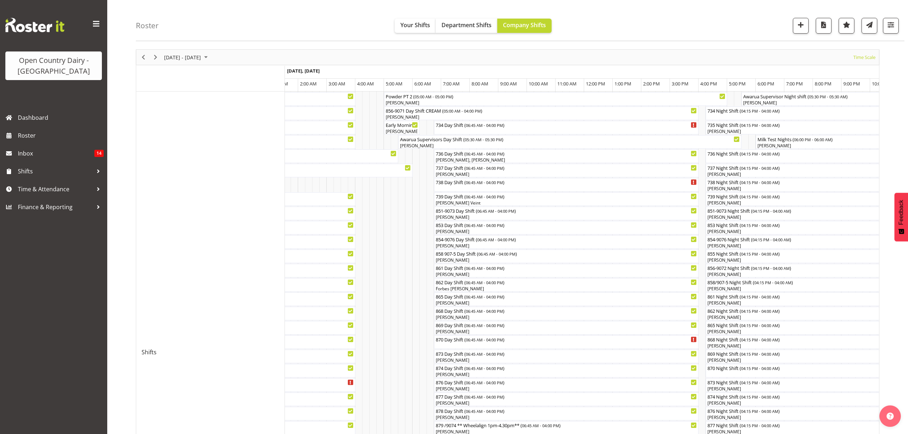
scroll to position [16, 0]
